Goal: Information Seeking & Learning: Learn about a topic

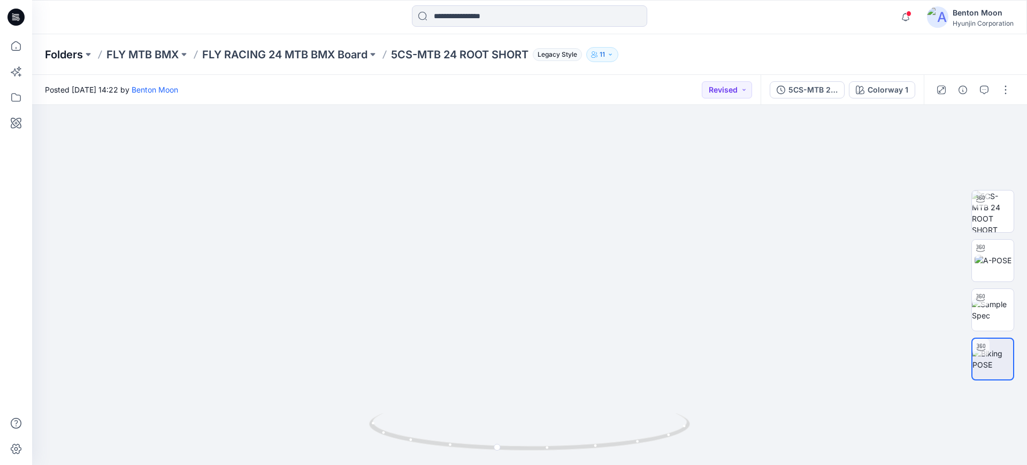
click at [77, 55] on p "Folders" at bounding box center [64, 54] width 38 height 15
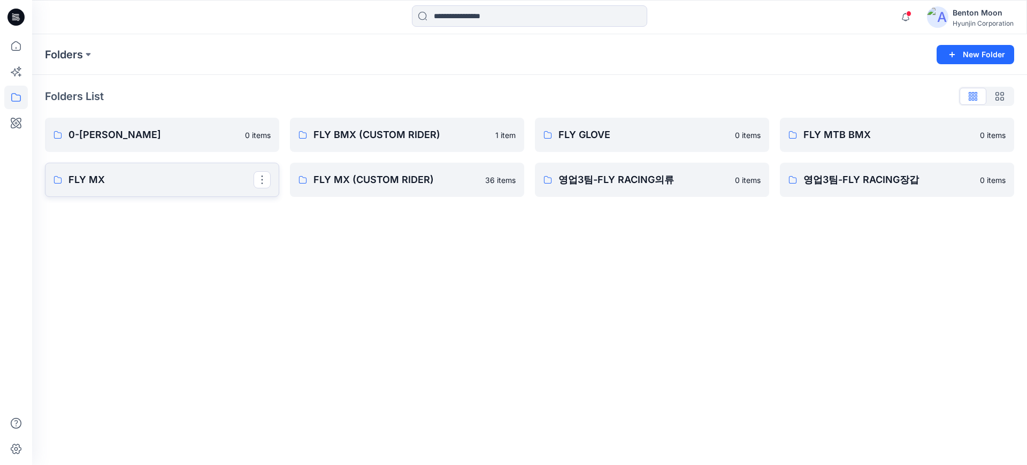
click at [166, 184] on p "FLY MX" at bounding box center [160, 179] width 185 height 15
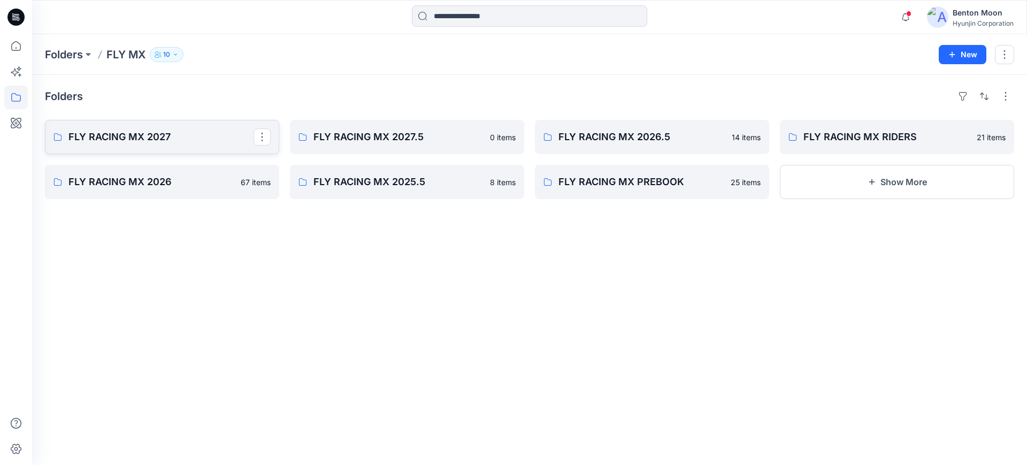
click at [189, 141] on p "FLY RACING MX 2027" at bounding box center [160, 136] width 185 height 15
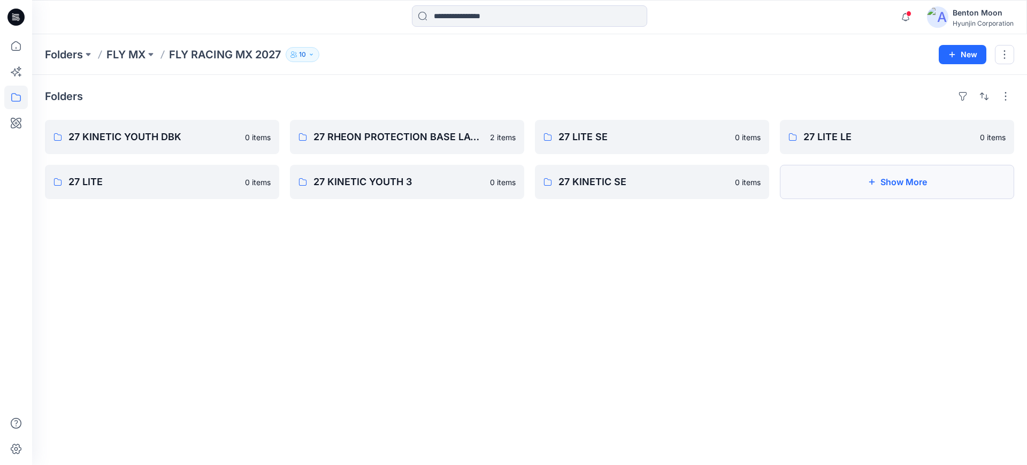
click at [819, 173] on button "Show More" at bounding box center [897, 182] width 234 height 34
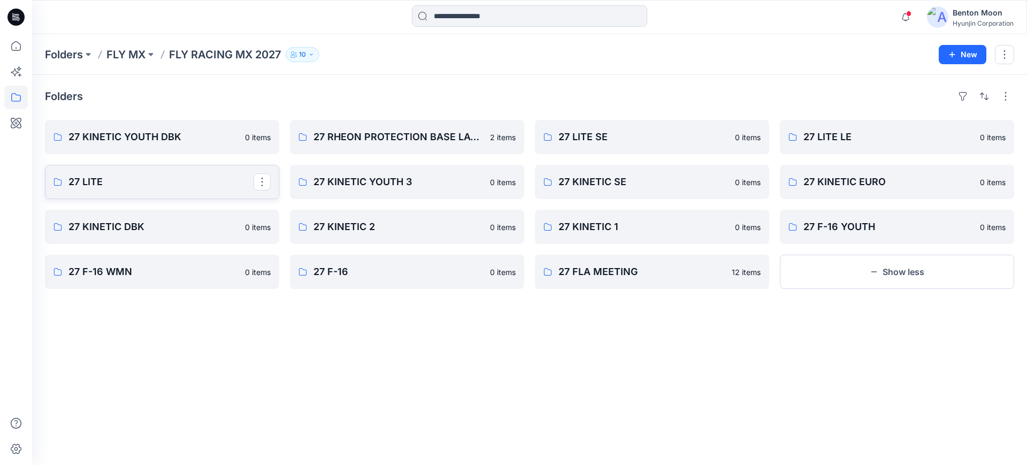
click at [217, 189] on link "27 LITE" at bounding box center [162, 182] width 234 height 34
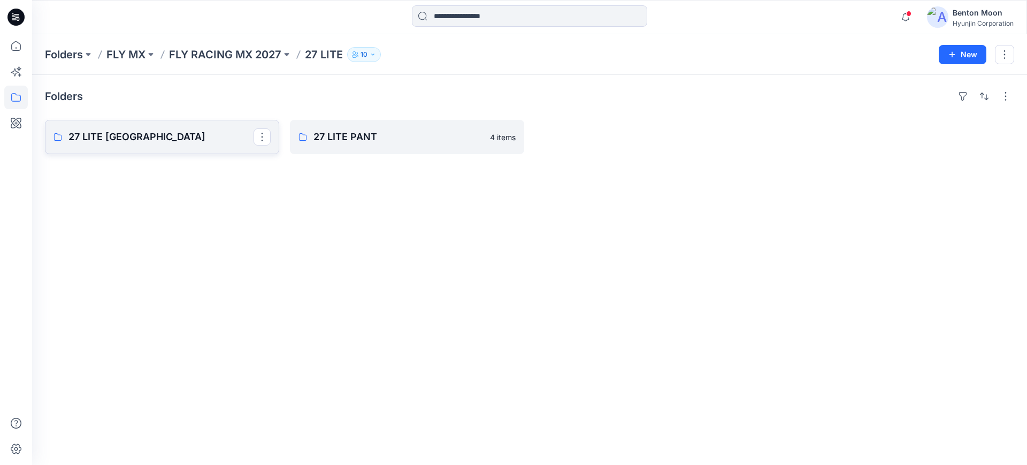
click at [229, 146] on link "27 LITE [GEOGRAPHIC_DATA]" at bounding box center [162, 137] width 234 height 34
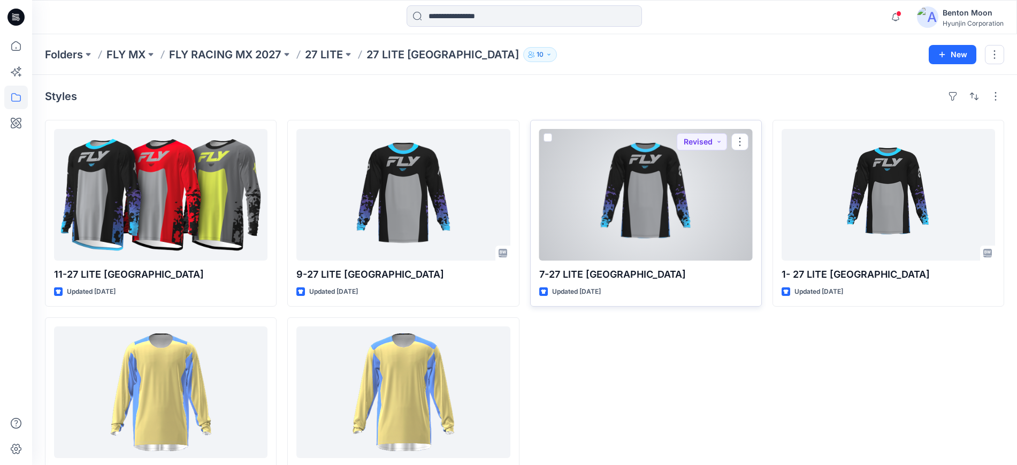
click at [621, 198] on div at bounding box center [645, 195] width 213 height 132
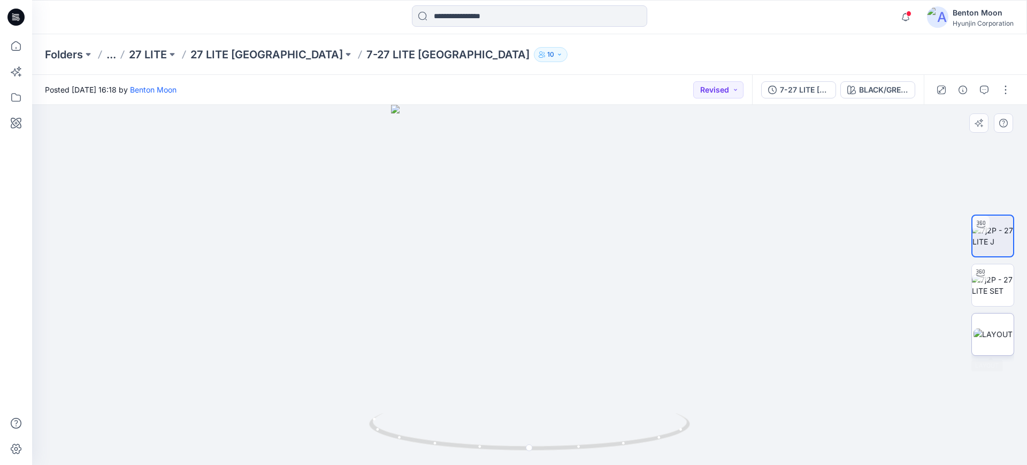
click at [990, 340] on img at bounding box center [993, 334] width 39 height 11
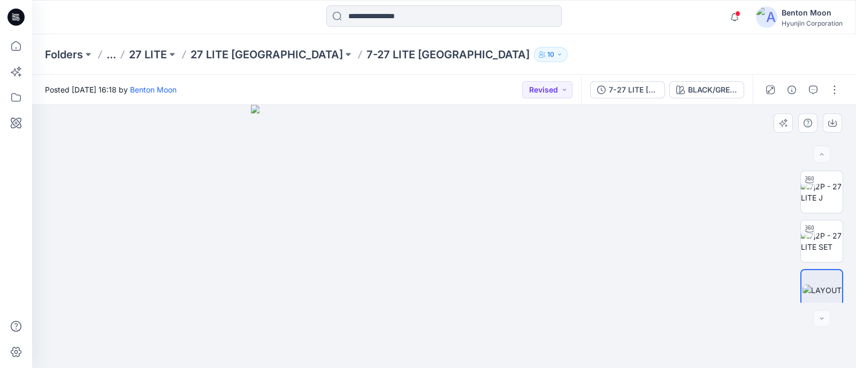
drag, startPoint x: 375, startPoint y: 199, endPoint x: 389, endPoint y: 292, distance: 94.2
click at [395, 306] on img at bounding box center [444, 237] width 386 height 264
drag, startPoint x: 447, startPoint y: 254, endPoint x: 441, endPoint y: 249, distance: 8.0
click at [437, 255] on img at bounding box center [445, 237] width 400 height 264
drag, startPoint x: 501, startPoint y: 129, endPoint x: 499, endPoint y: 162, distance: 32.7
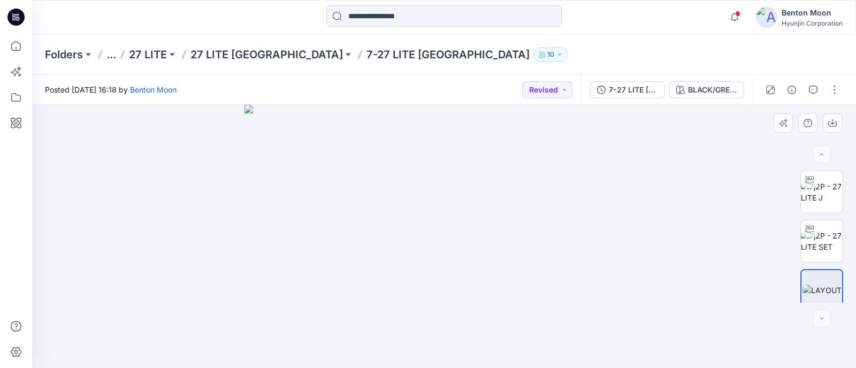
click at [499, 162] on img at bounding box center [445, 237] width 400 height 264
drag, startPoint x: 515, startPoint y: 250, endPoint x: 495, endPoint y: 243, distance: 21.5
click at [506, 247] on img at bounding box center [445, 235] width 400 height 268
drag, startPoint x: 503, startPoint y: 202, endPoint x: 500, endPoint y: 123, distance: 79.2
click at [500, 123] on img at bounding box center [445, 235] width 400 height 266
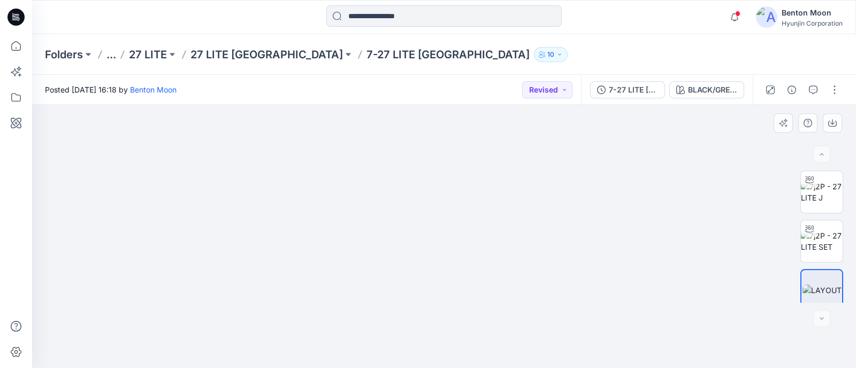
drag, startPoint x: 510, startPoint y: 249, endPoint x: 497, endPoint y: 196, distance: 54.8
click at [508, 198] on img at bounding box center [445, 171] width 400 height 394
drag, startPoint x: 337, startPoint y: 203, endPoint x: 351, endPoint y: 220, distance: 21.6
click at [343, 220] on img at bounding box center [445, 182] width 400 height 372
click at [826, 316] on div at bounding box center [821, 318] width 17 height 17
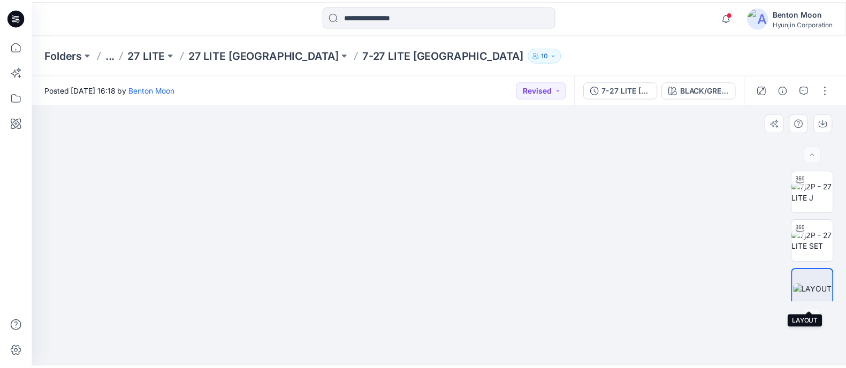
scroll to position [9, 0]
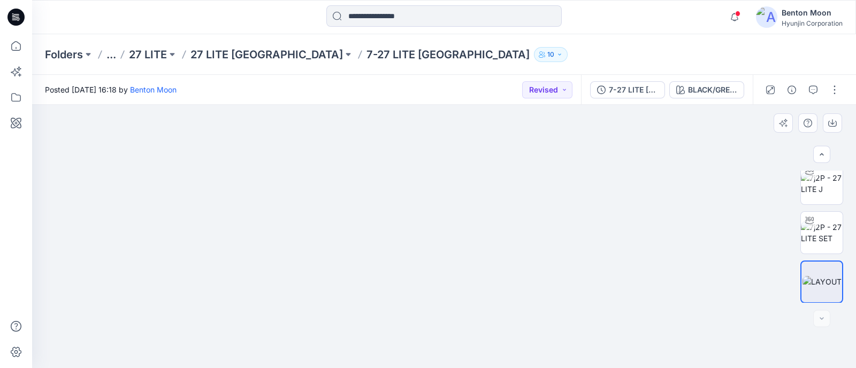
drag, startPoint x: 571, startPoint y: 249, endPoint x: 568, endPoint y: 231, distance: 19.1
click at [568, 231] on img at bounding box center [445, 171] width 400 height 394
drag, startPoint x: 461, startPoint y: 237, endPoint x: 465, endPoint y: 245, distance: 8.6
click at [465, 245] on img at bounding box center [445, 175] width 400 height 385
drag, startPoint x: 604, startPoint y: 263, endPoint x: 606, endPoint y: 347, distance: 83.5
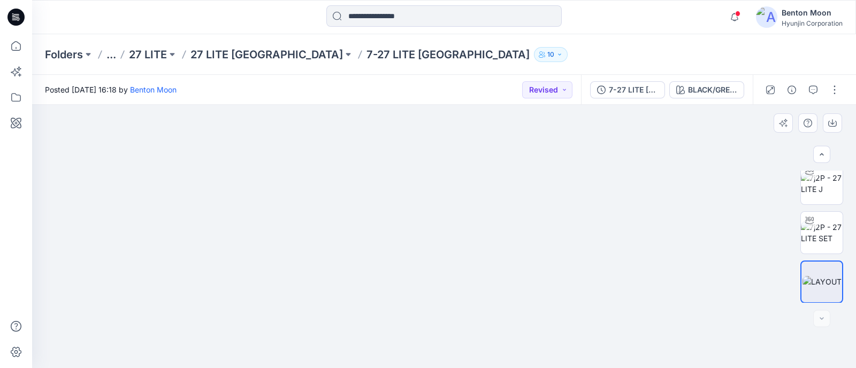
click at [606, 347] on img at bounding box center [445, 218] width 400 height 302
drag, startPoint x: 598, startPoint y: 265, endPoint x: 611, endPoint y: 167, distance: 99.4
click at [611, 167] on img at bounding box center [445, 171] width 400 height 394
drag, startPoint x: 570, startPoint y: 227, endPoint x: 745, endPoint y: 245, distance: 175.8
click at [585, 334] on img at bounding box center [445, 229] width 400 height 280
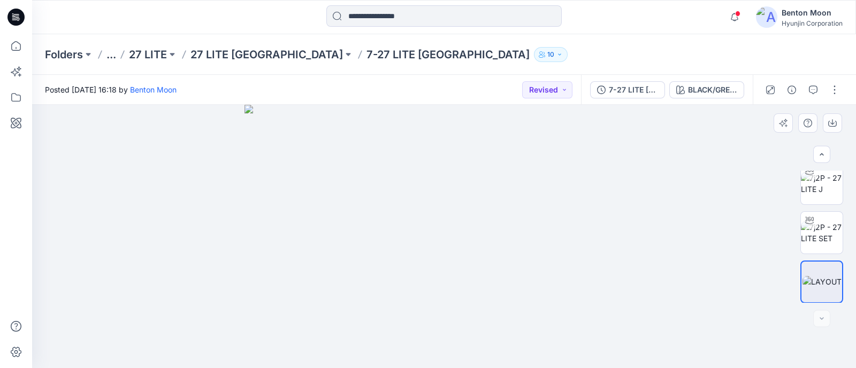
drag, startPoint x: 584, startPoint y: 258, endPoint x: 584, endPoint y: 329, distance: 71.2
click at [584, 329] on img at bounding box center [445, 237] width 400 height 264
drag, startPoint x: 504, startPoint y: 155, endPoint x: 509, endPoint y: 180, distance: 25.7
click at [509, 180] on img at bounding box center [445, 237] width 400 height 264
click at [831, 124] on icon "button" at bounding box center [832, 123] width 9 height 9
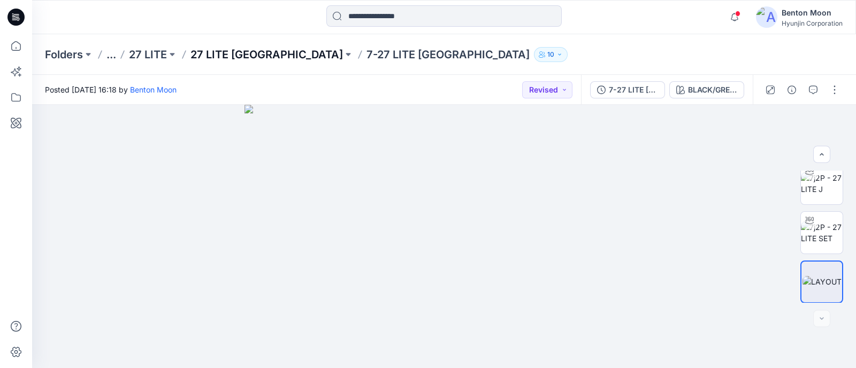
click at [238, 59] on p "27 LITE [GEOGRAPHIC_DATA]" at bounding box center [266, 54] width 152 height 15
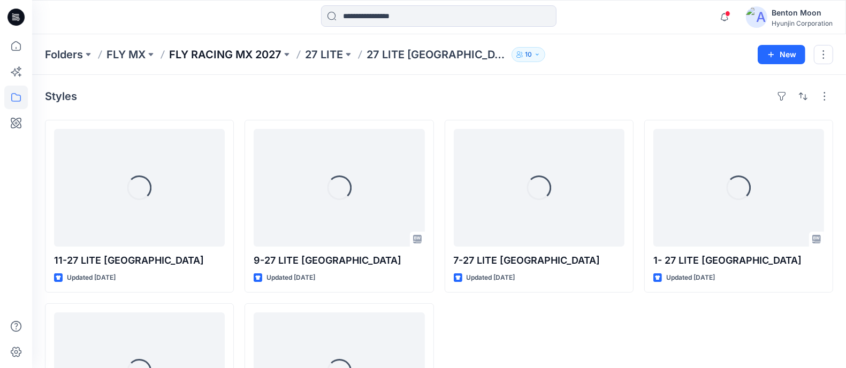
click at [221, 54] on p "FLY RACING MX 2027" at bounding box center [225, 54] width 112 height 15
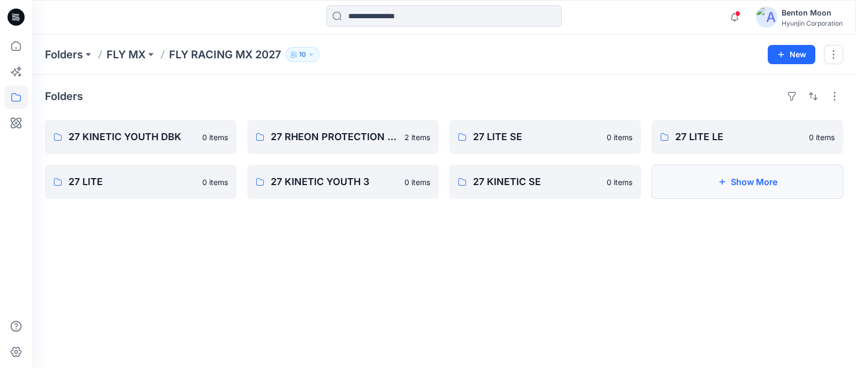
click at [716, 180] on button "Show More" at bounding box center [748, 182] width 192 height 34
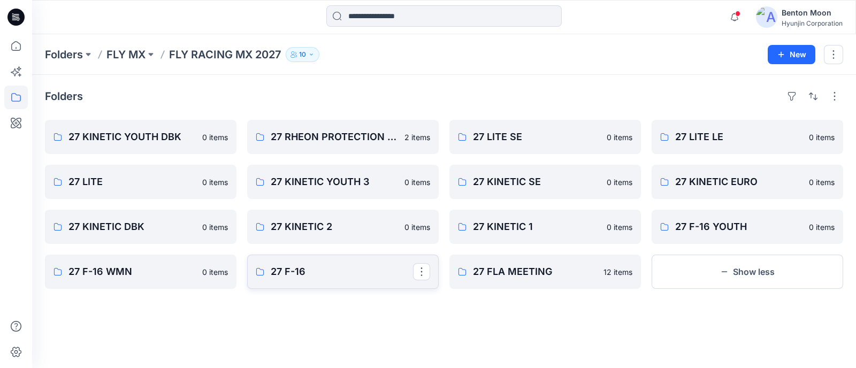
click at [349, 271] on p "27 F-16" at bounding box center [342, 271] width 142 height 15
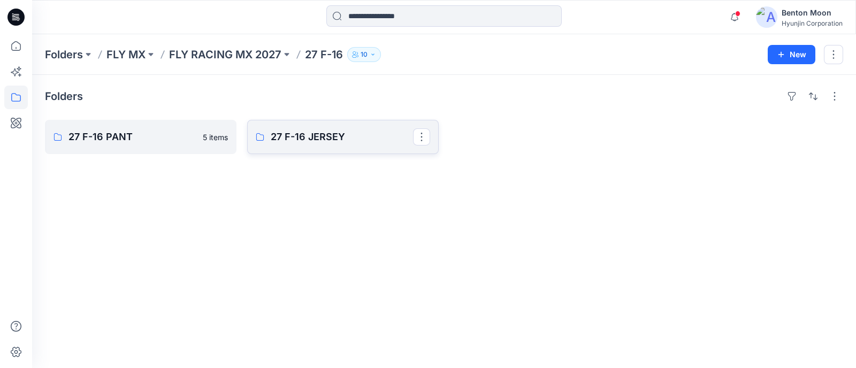
click at [265, 137] on link "27 F-16 JERSEY" at bounding box center [343, 137] width 192 height 34
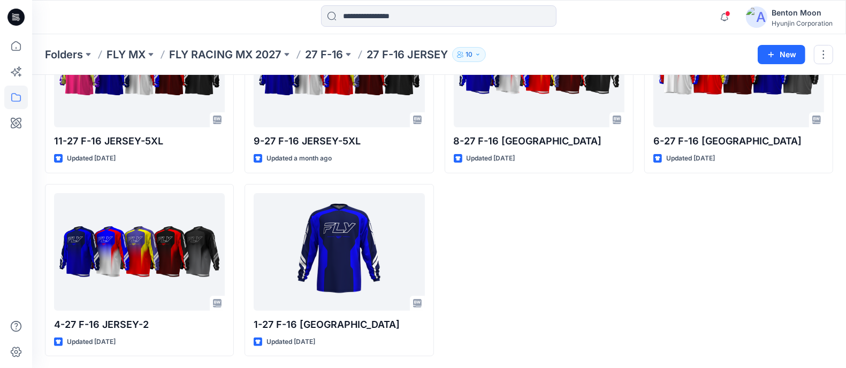
scroll to position [52, 0]
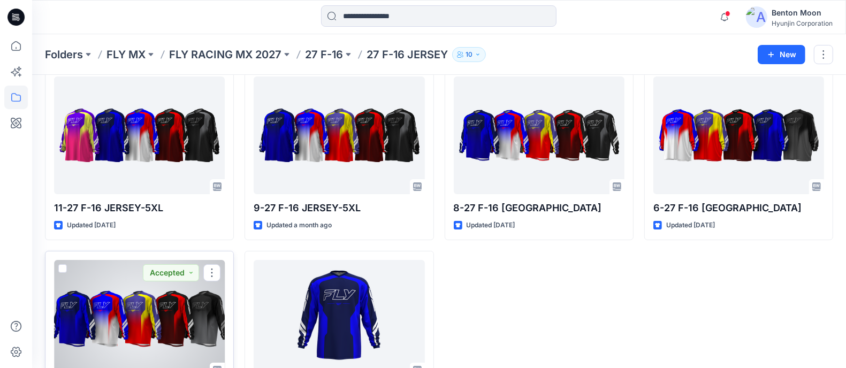
click at [164, 326] on div at bounding box center [139, 319] width 171 height 118
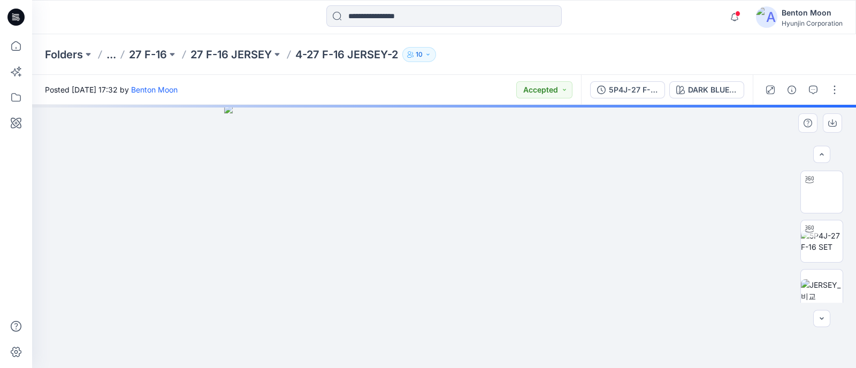
scroll to position [205, 0]
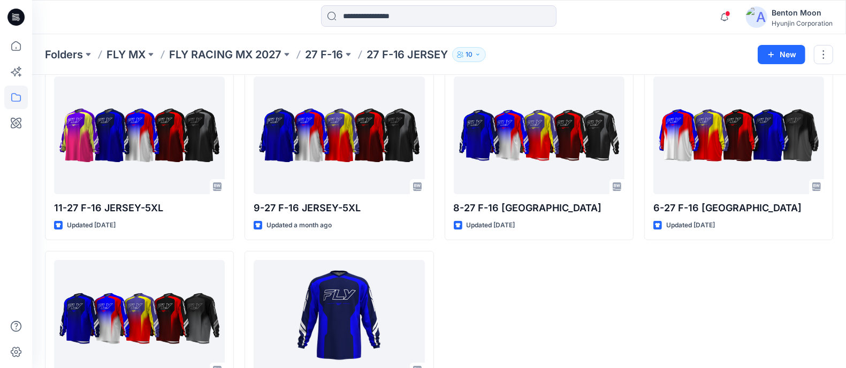
scroll to position [119, 0]
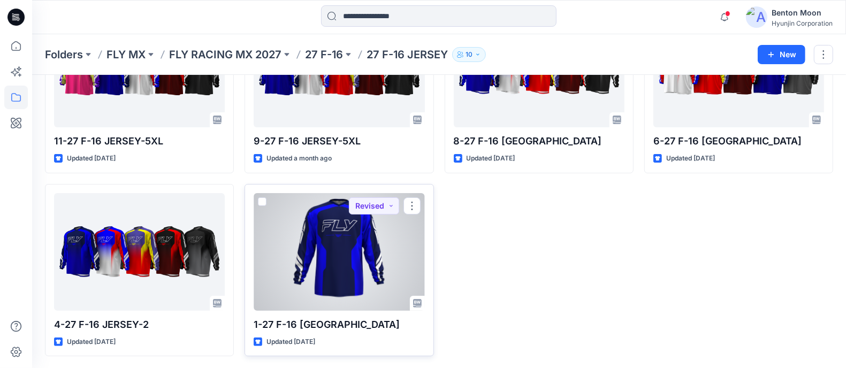
click at [333, 236] on div at bounding box center [339, 252] width 171 height 118
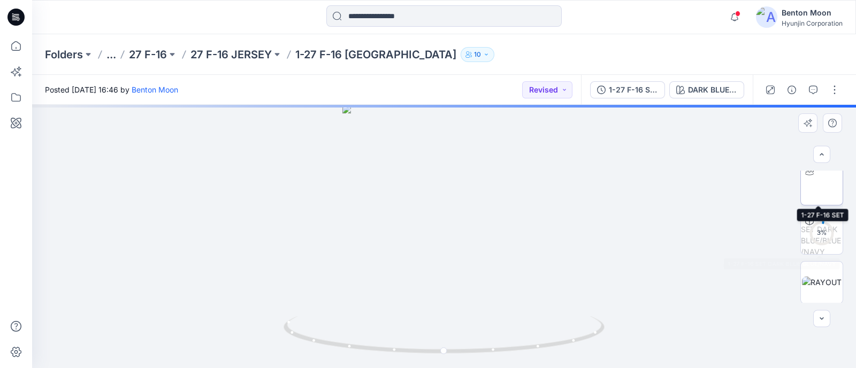
scroll to position [57, 0]
click at [812, 279] on img at bounding box center [822, 282] width 40 height 11
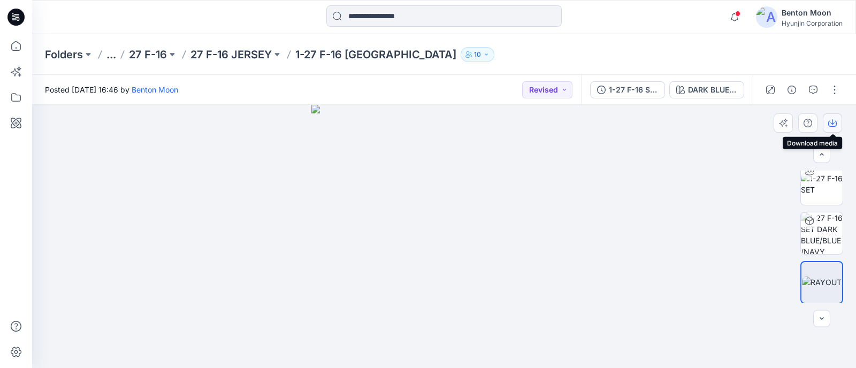
click at [829, 127] on button "button" at bounding box center [832, 122] width 19 height 19
